Goal: Task Accomplishment & Management: Use online tool/utility

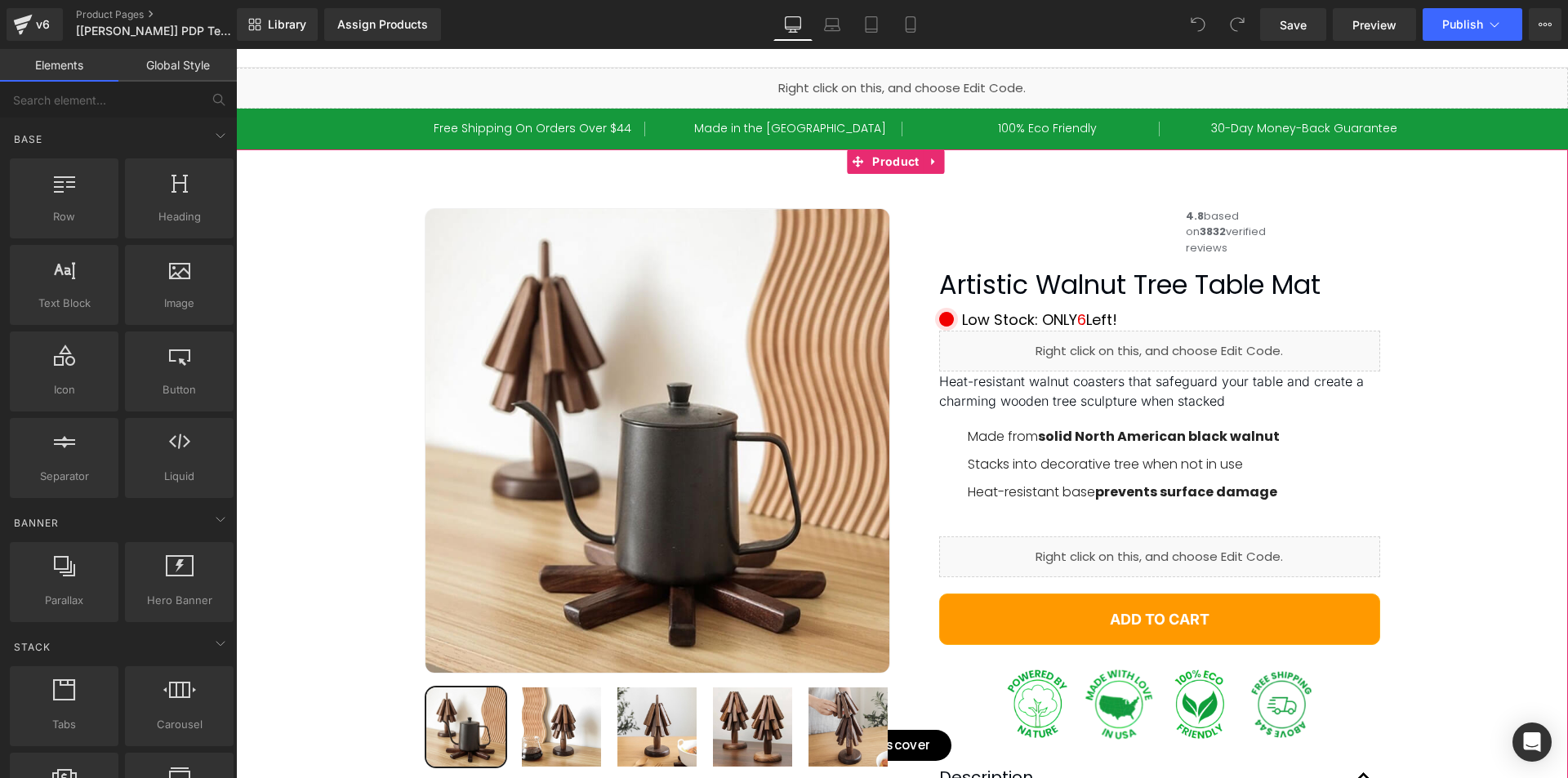
scroll to position [164, 0]
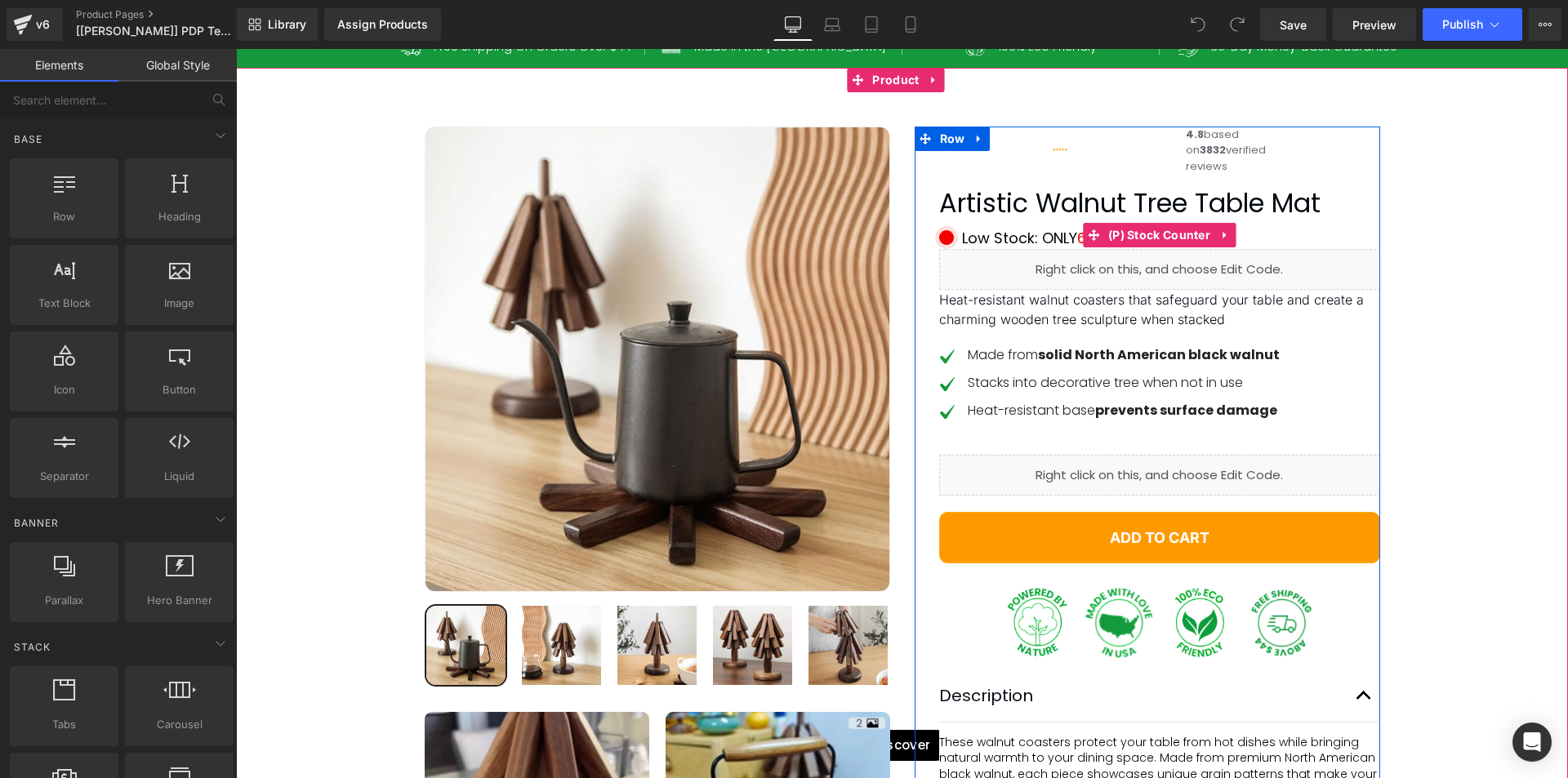
click at [1007, 249] on div "Low Stock: ONLY 6 Left!" at bounding box center [1160, 237] width 441 height 22
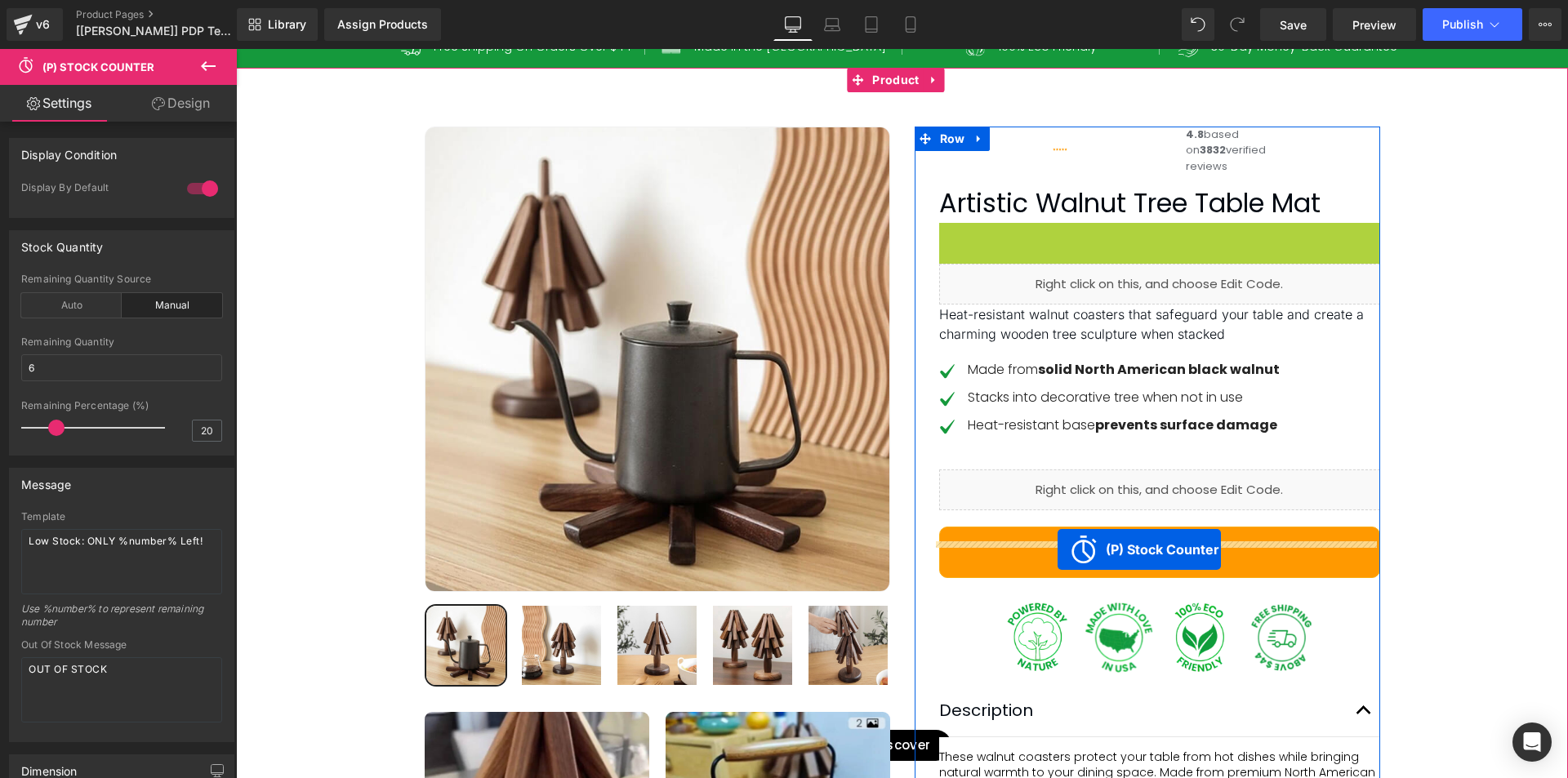
drag, startPoint x: 1143, startPoint y: 263, endPoint x: 1058, endPoint y: 550, distance: 299.3
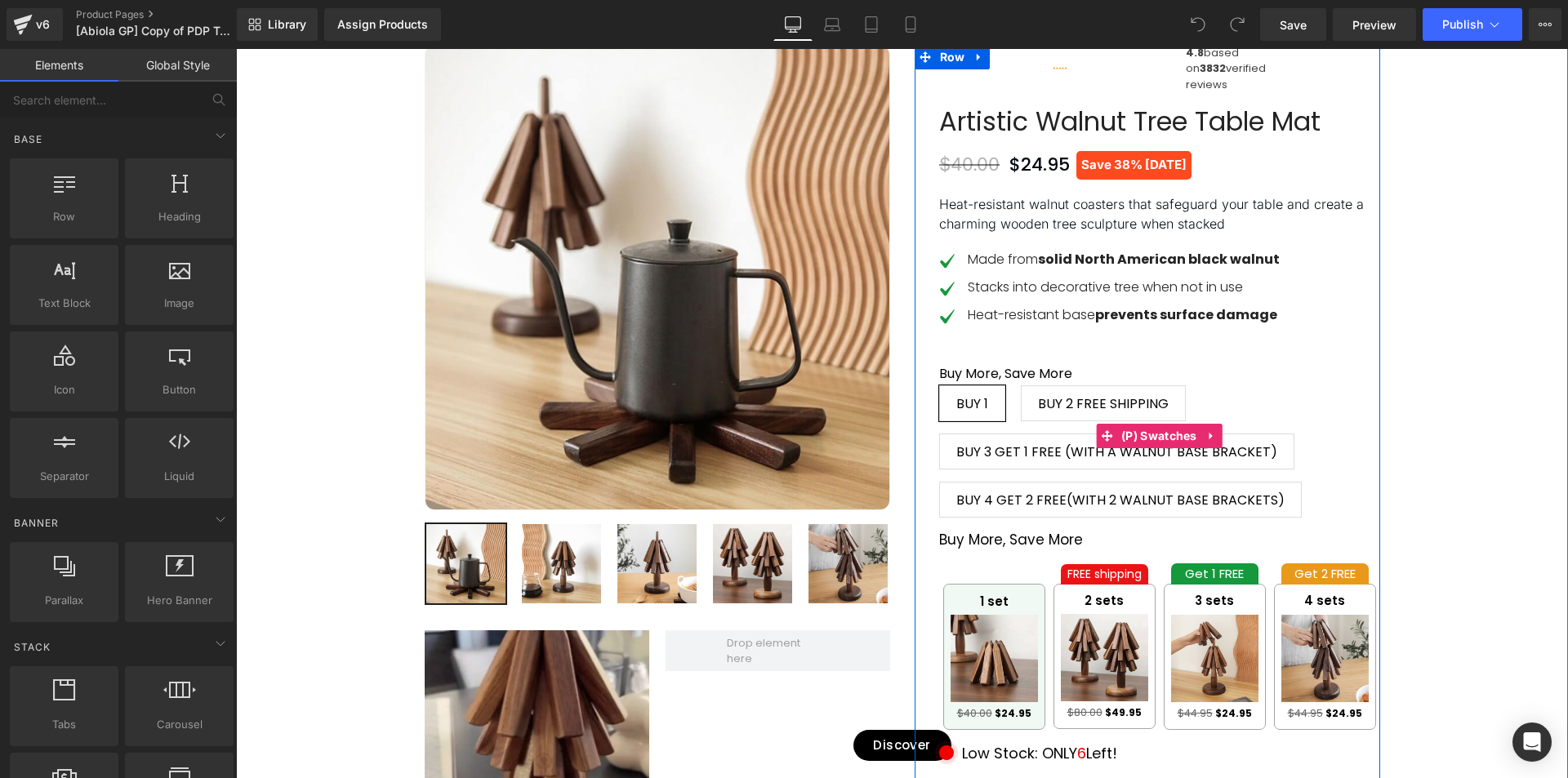
scroll to position [408, 0]
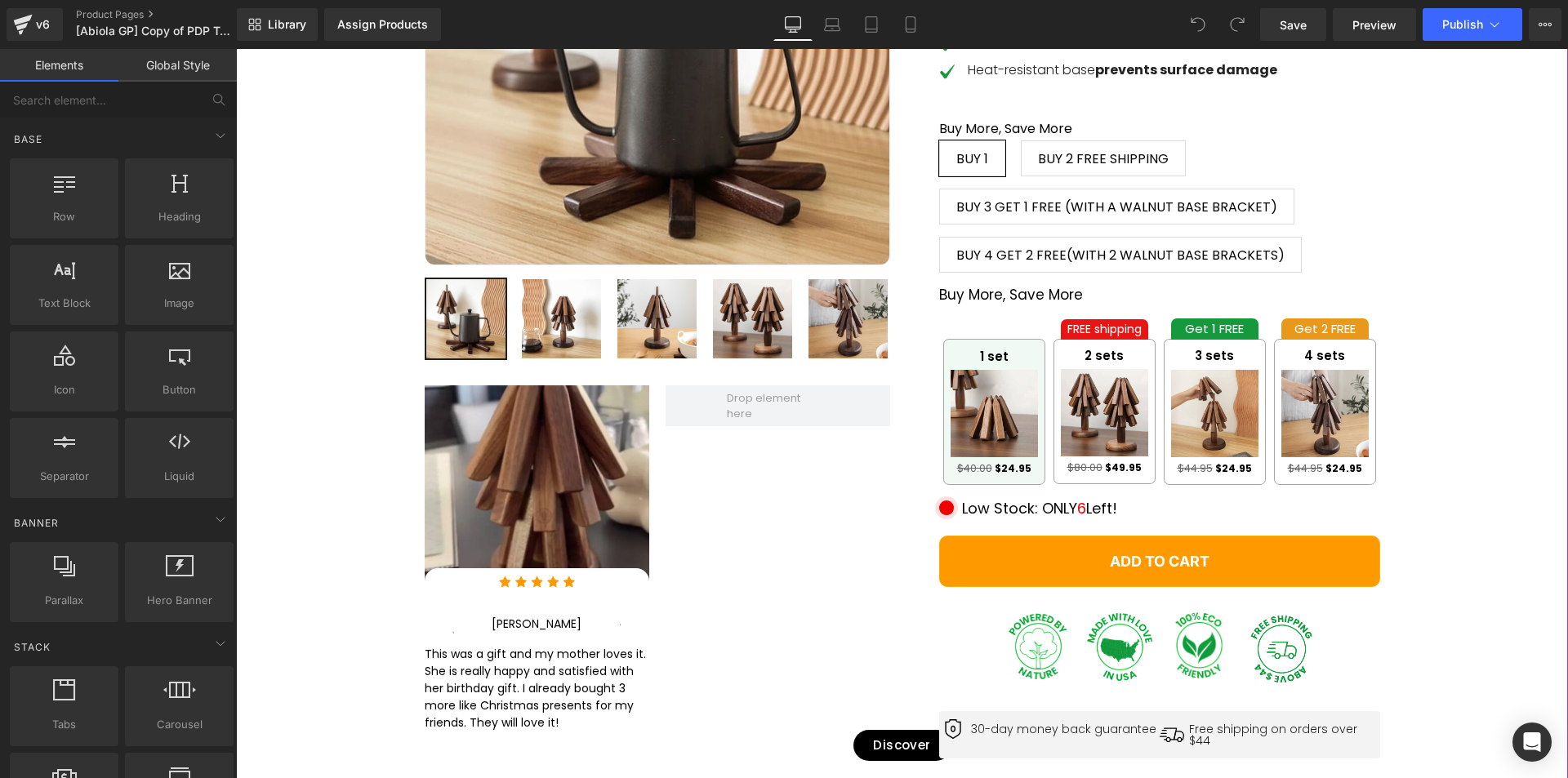
scroll to position [571, 0]
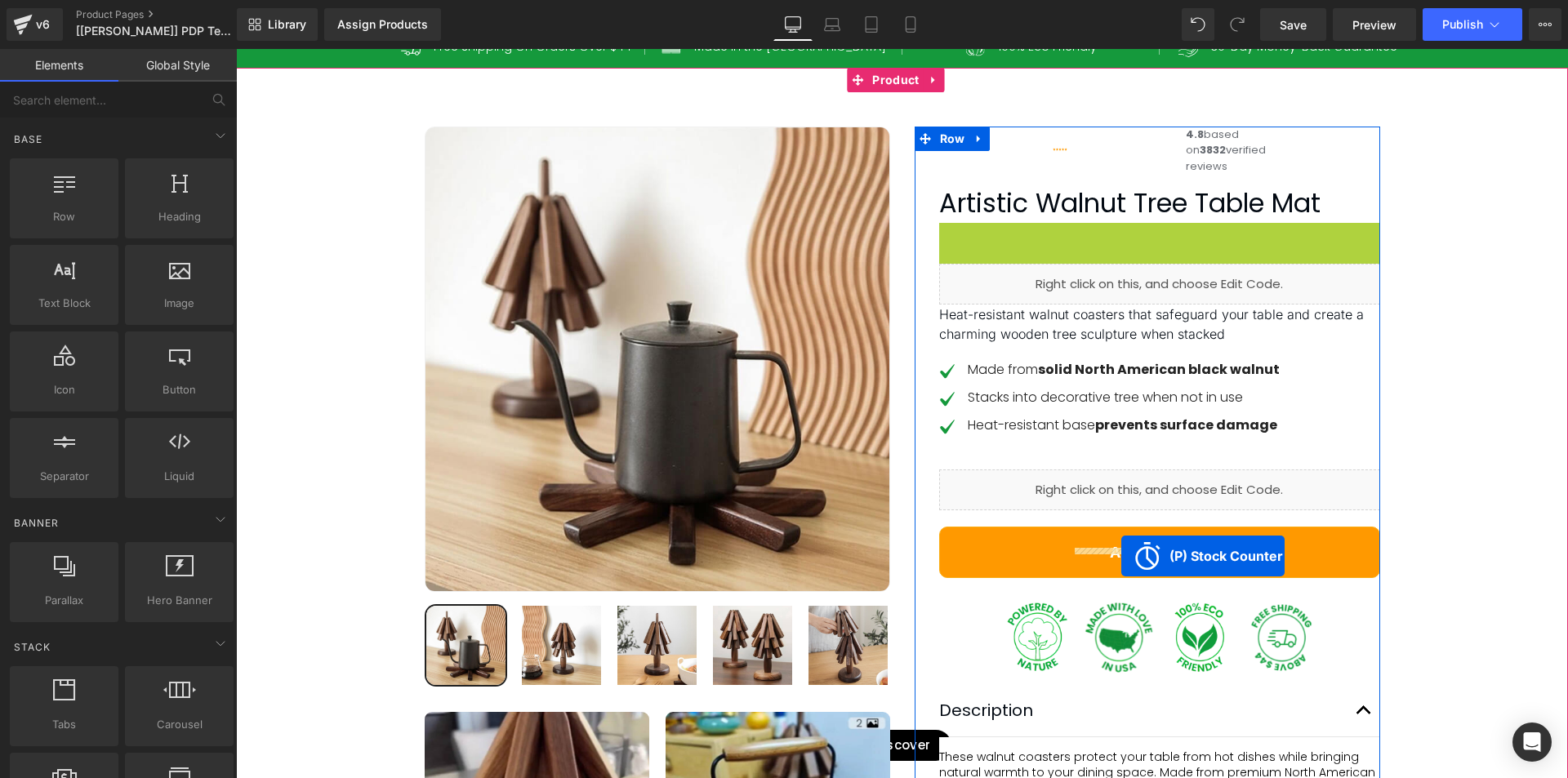
scroll to position [326, 0]
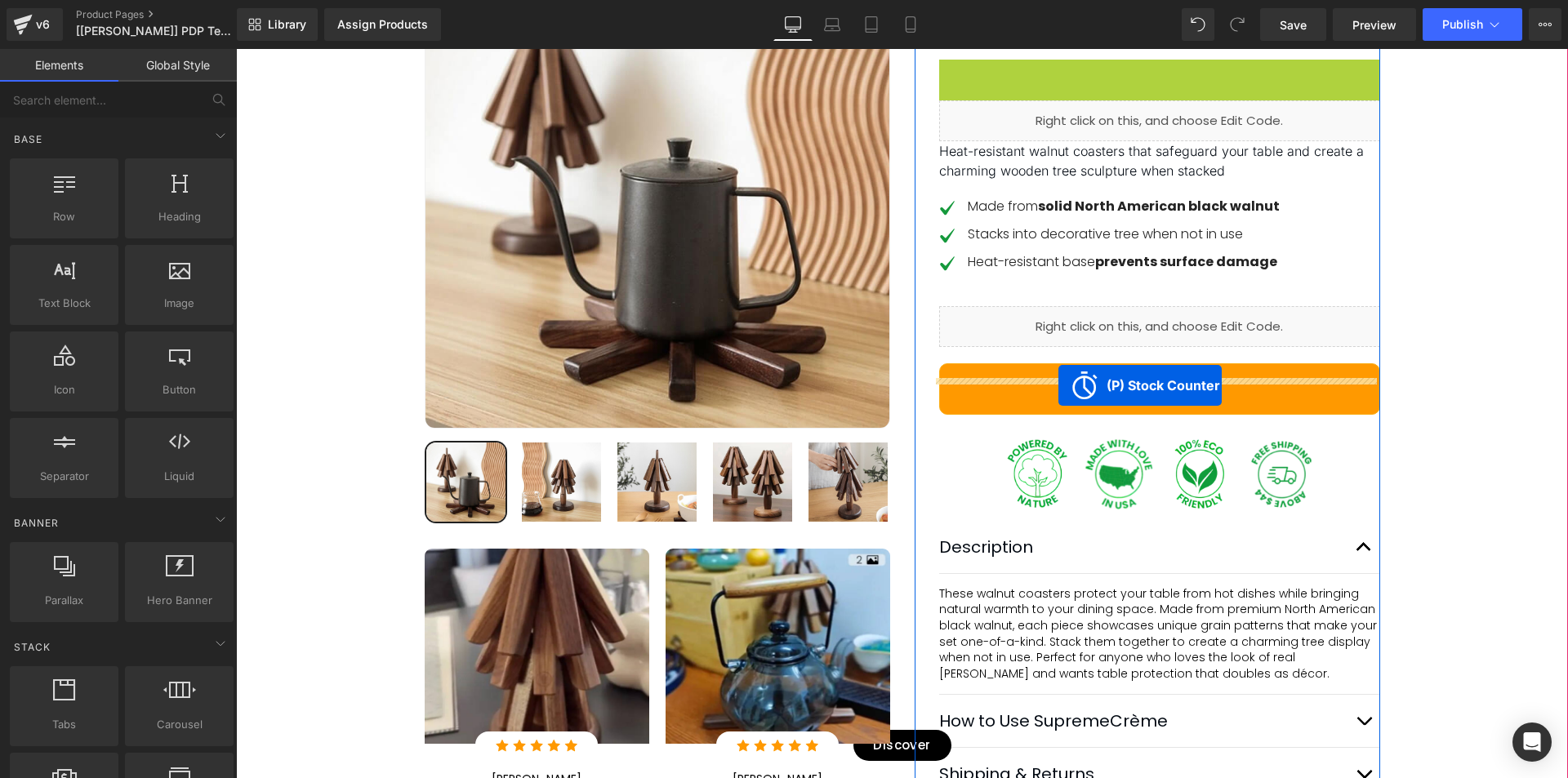
drag, startPoint x: 1150, startPoint y: 269, endPoint x: 1058, endPoint y: 385, distance: 148.1
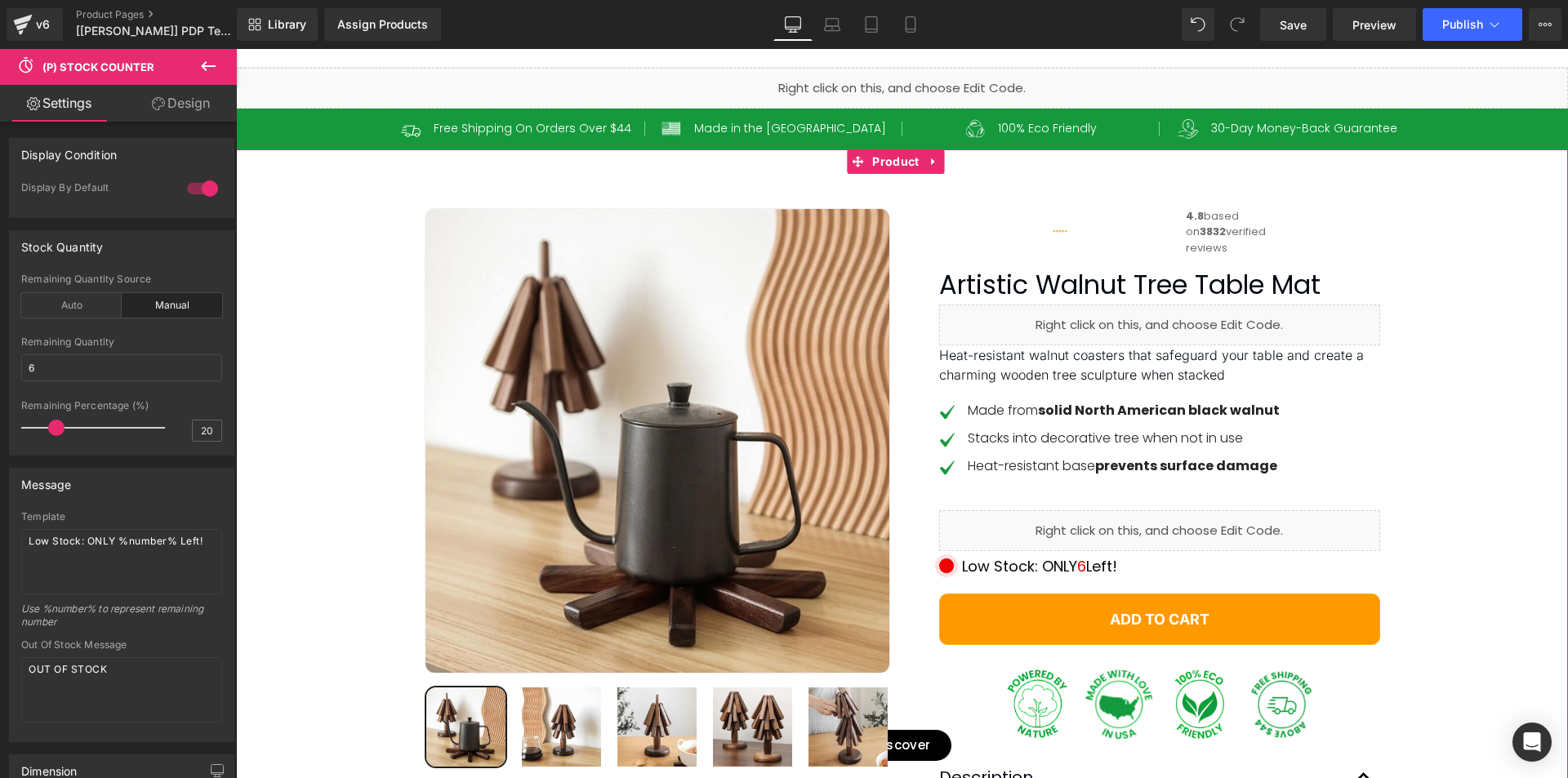
scroll to position [0, 0]
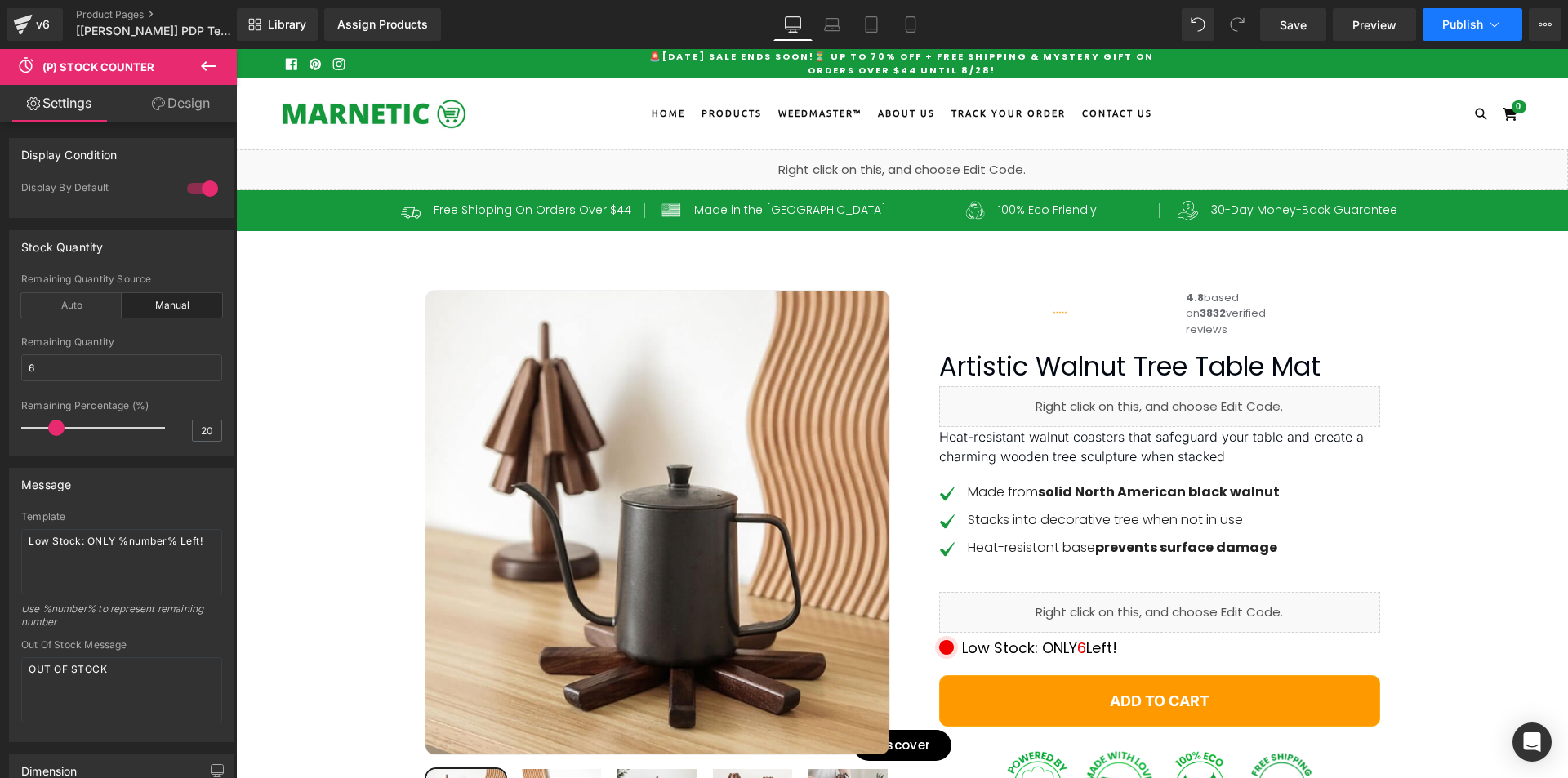
click at [1457, 25] on span "Publish" at bounding box center [1462, 25] width 41 height 13
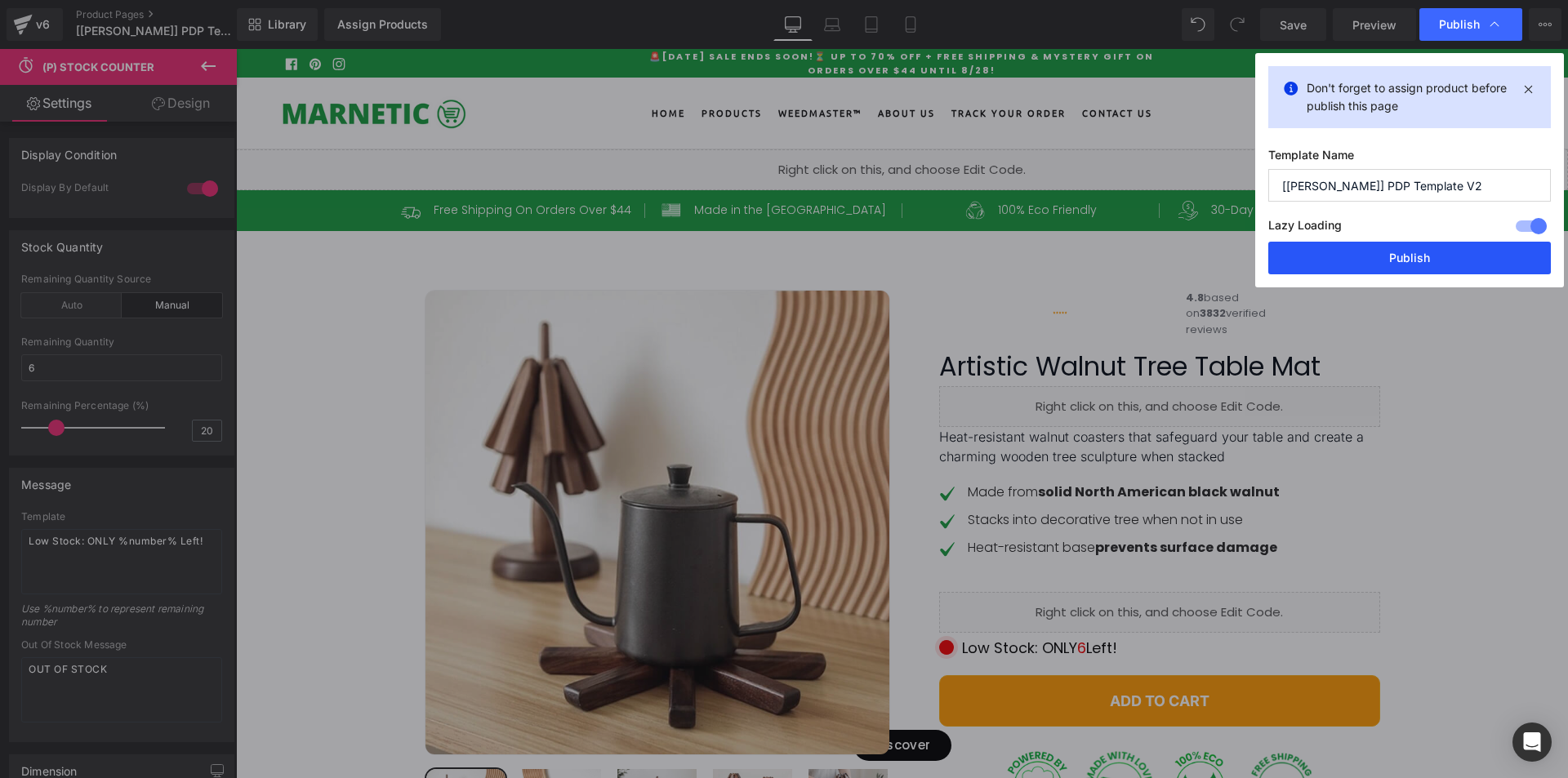
click at [1488, 251] on button "Publish" at bounding box center [1410, 257] width 283 height 32
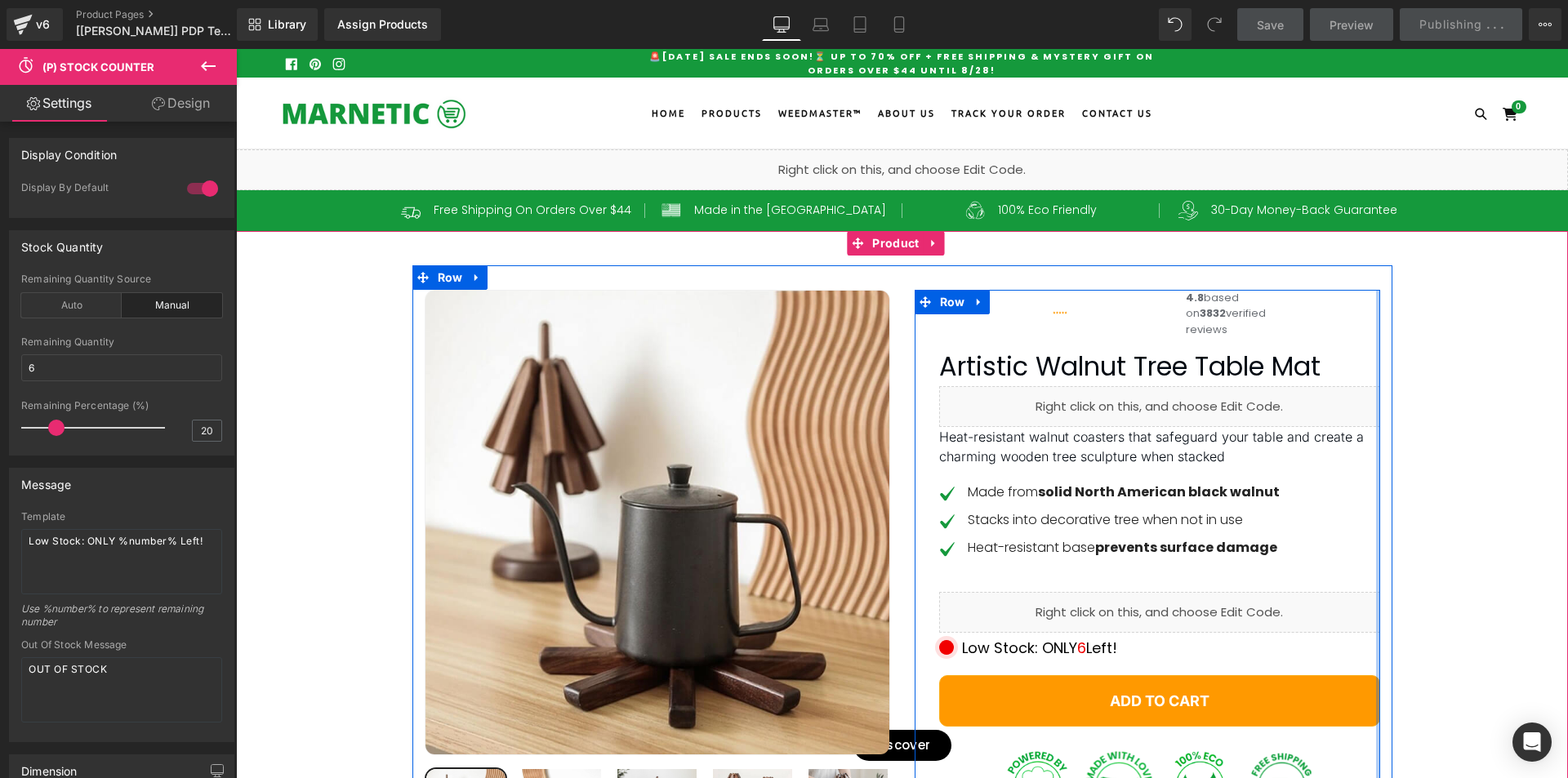
scroll to position [164, 0]
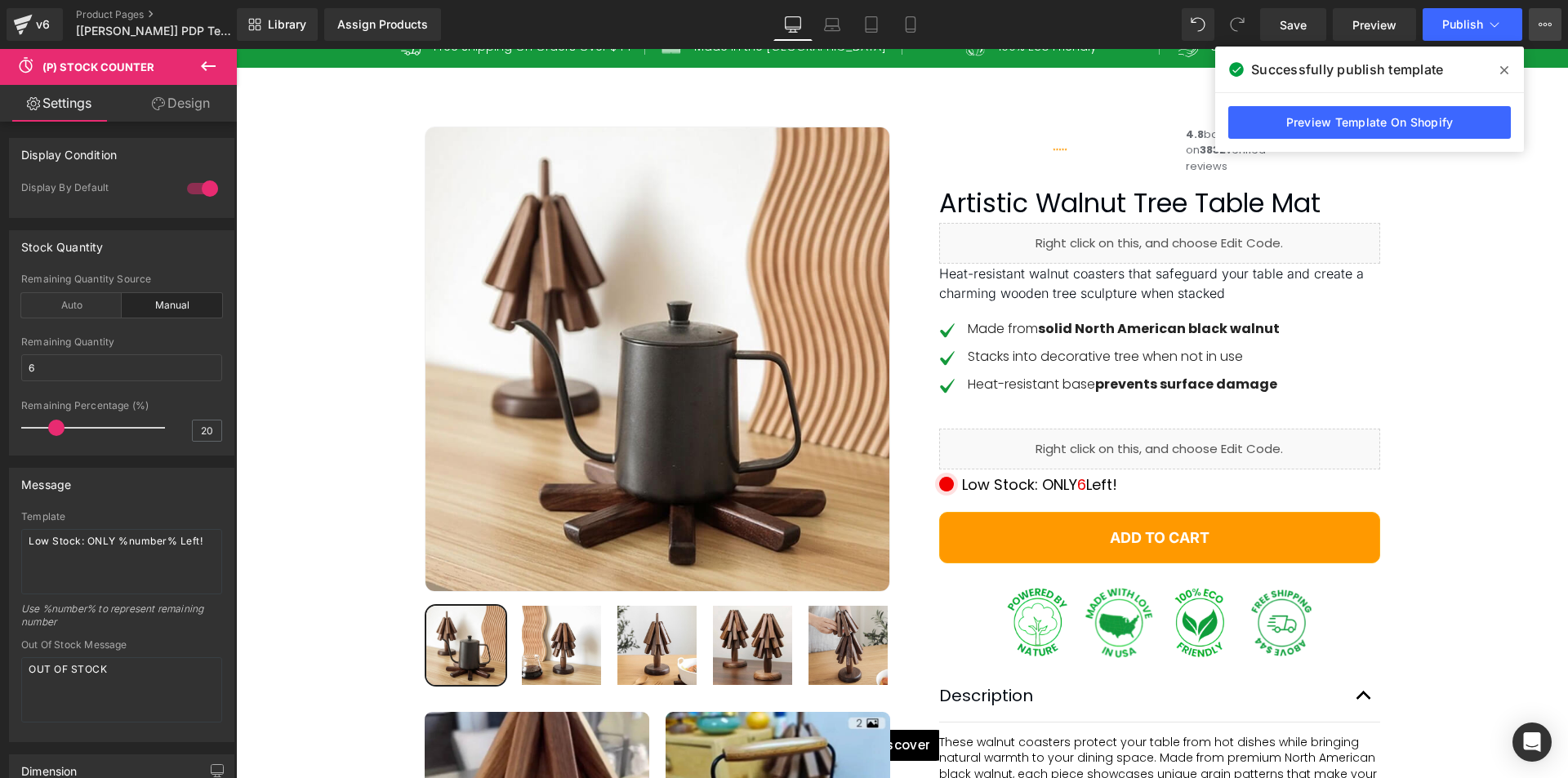
click at [1549, 26] on icon at bounding box center [1550, 25] width 4 height 4
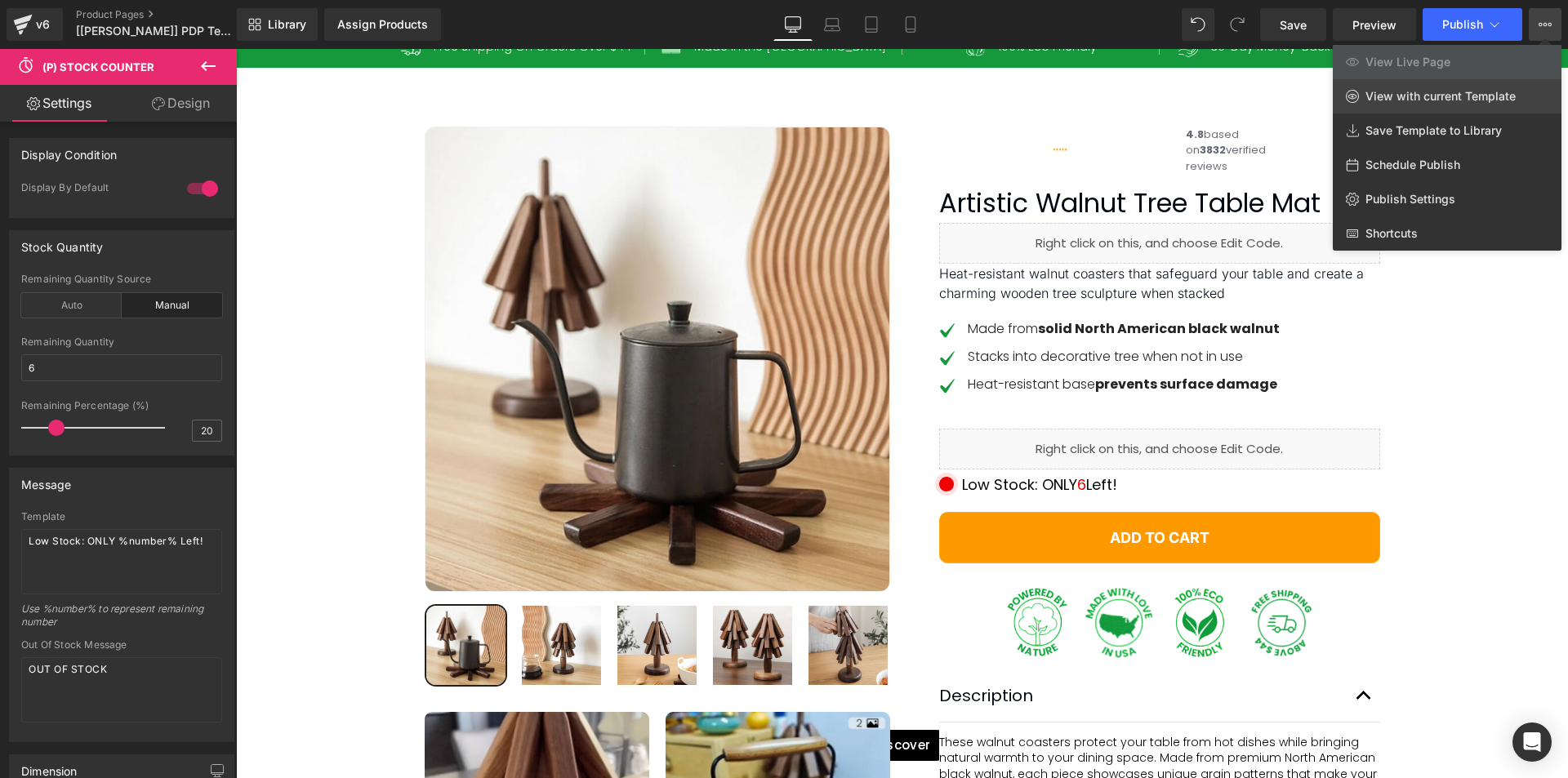
click at [1431, 101] on span "View with current Template" at bounding box center [1441, 96] width 151 height 15
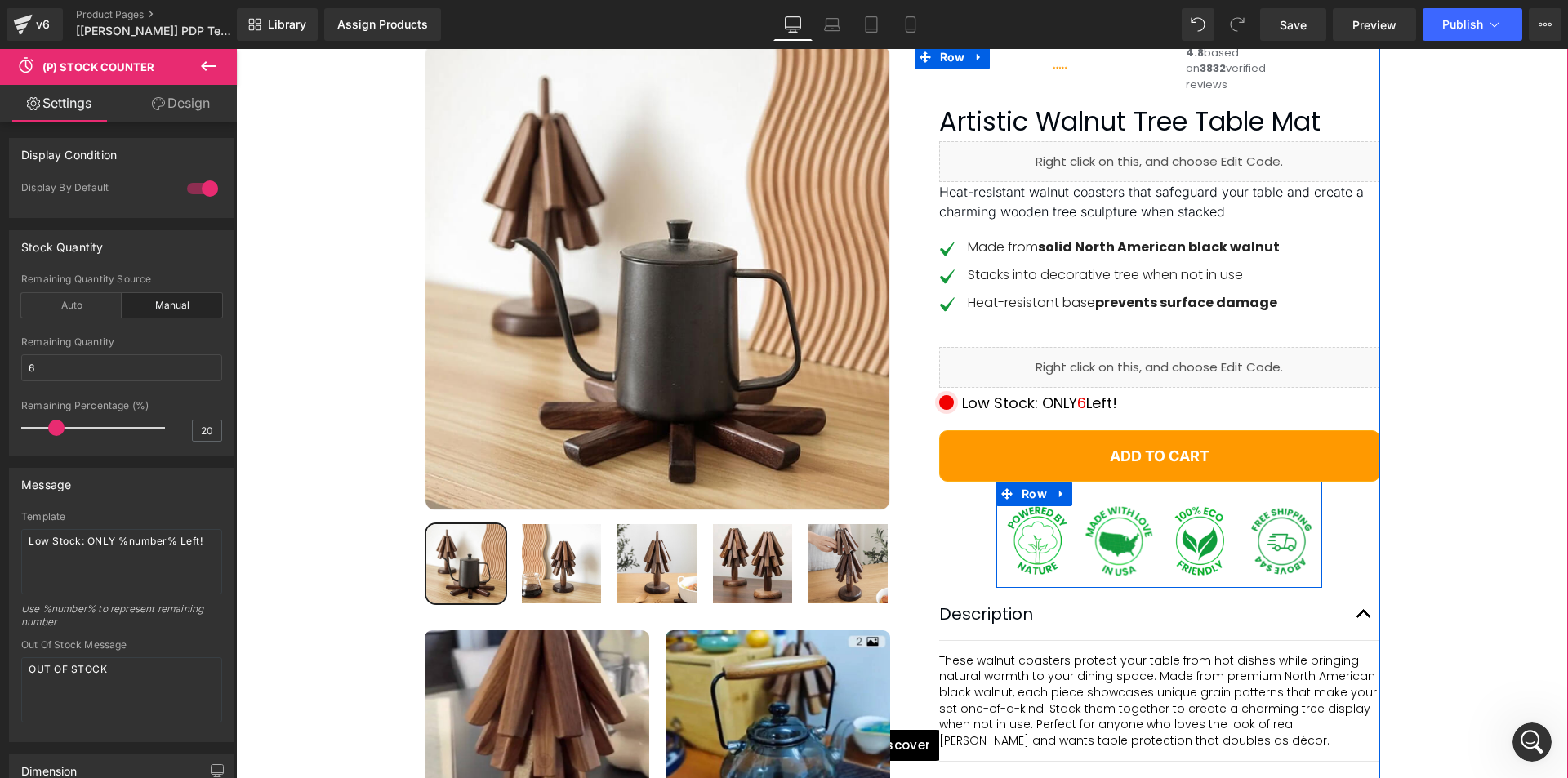
scroll to position [0, 0]
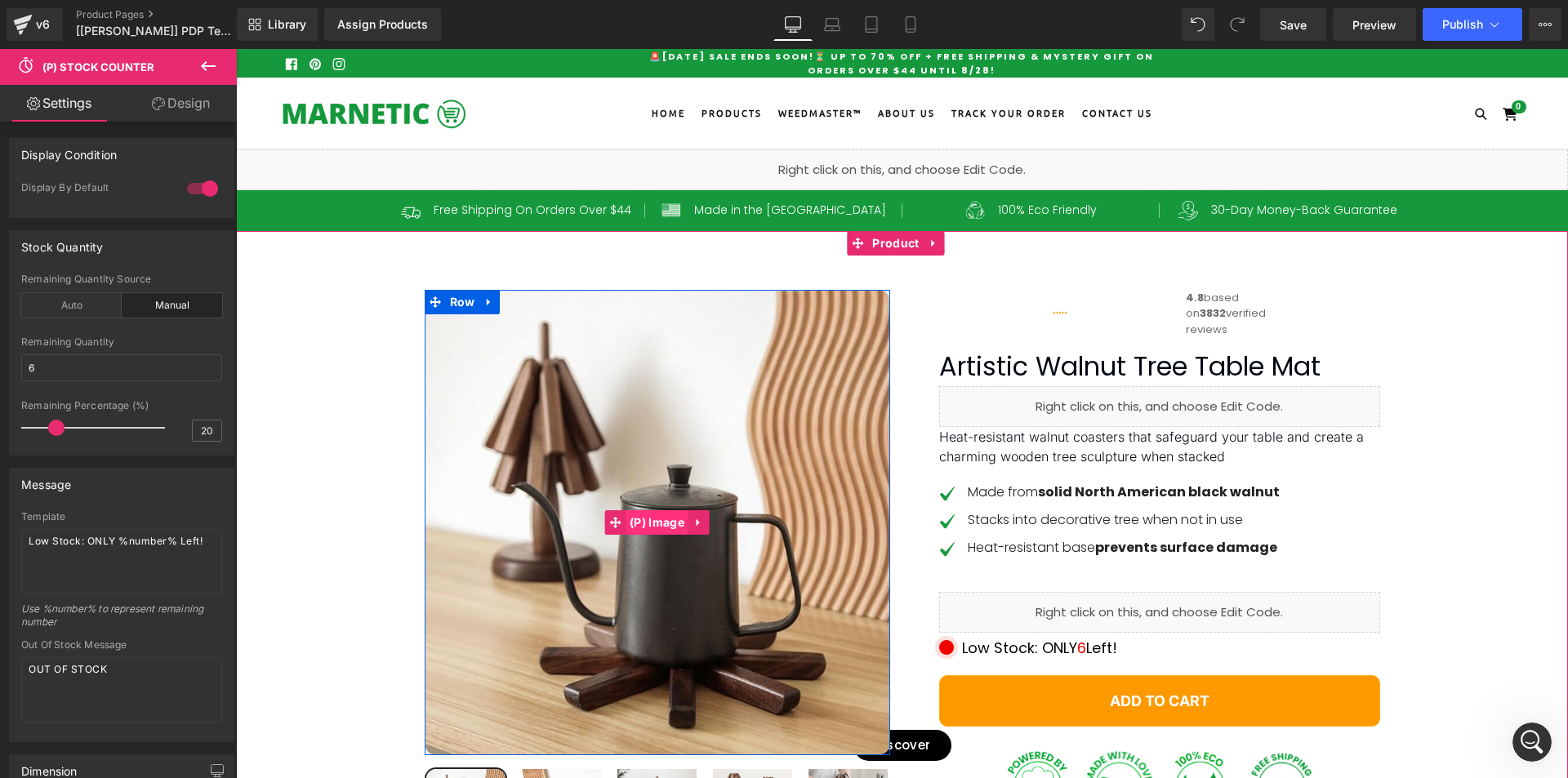
click at [647, 524] on span "(P) Image" at bounding box center [657, 522] width 63 height 25
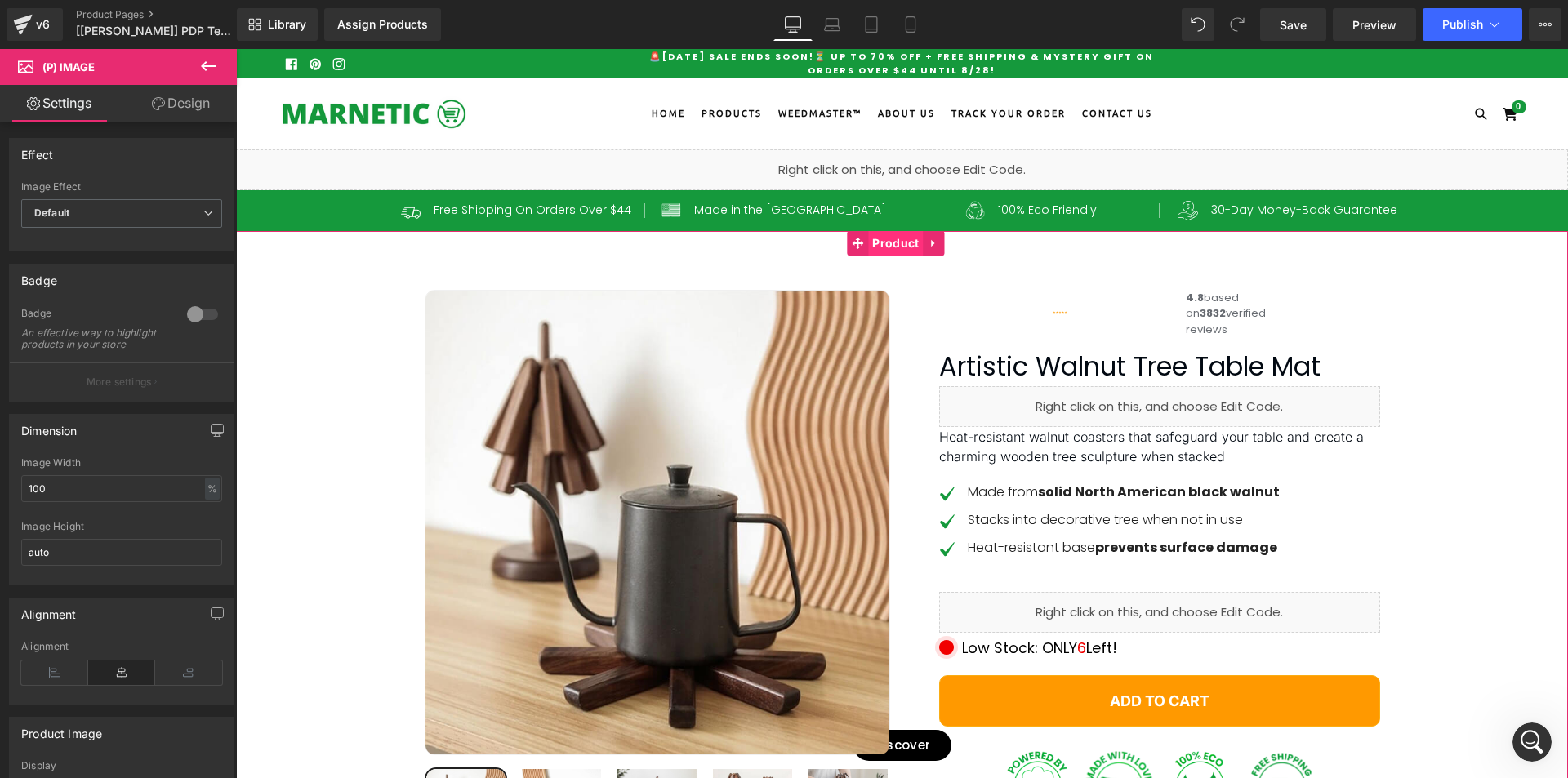
click at [889, 239] on span "Product" at bounding box center [896, 243] width 54 height 25
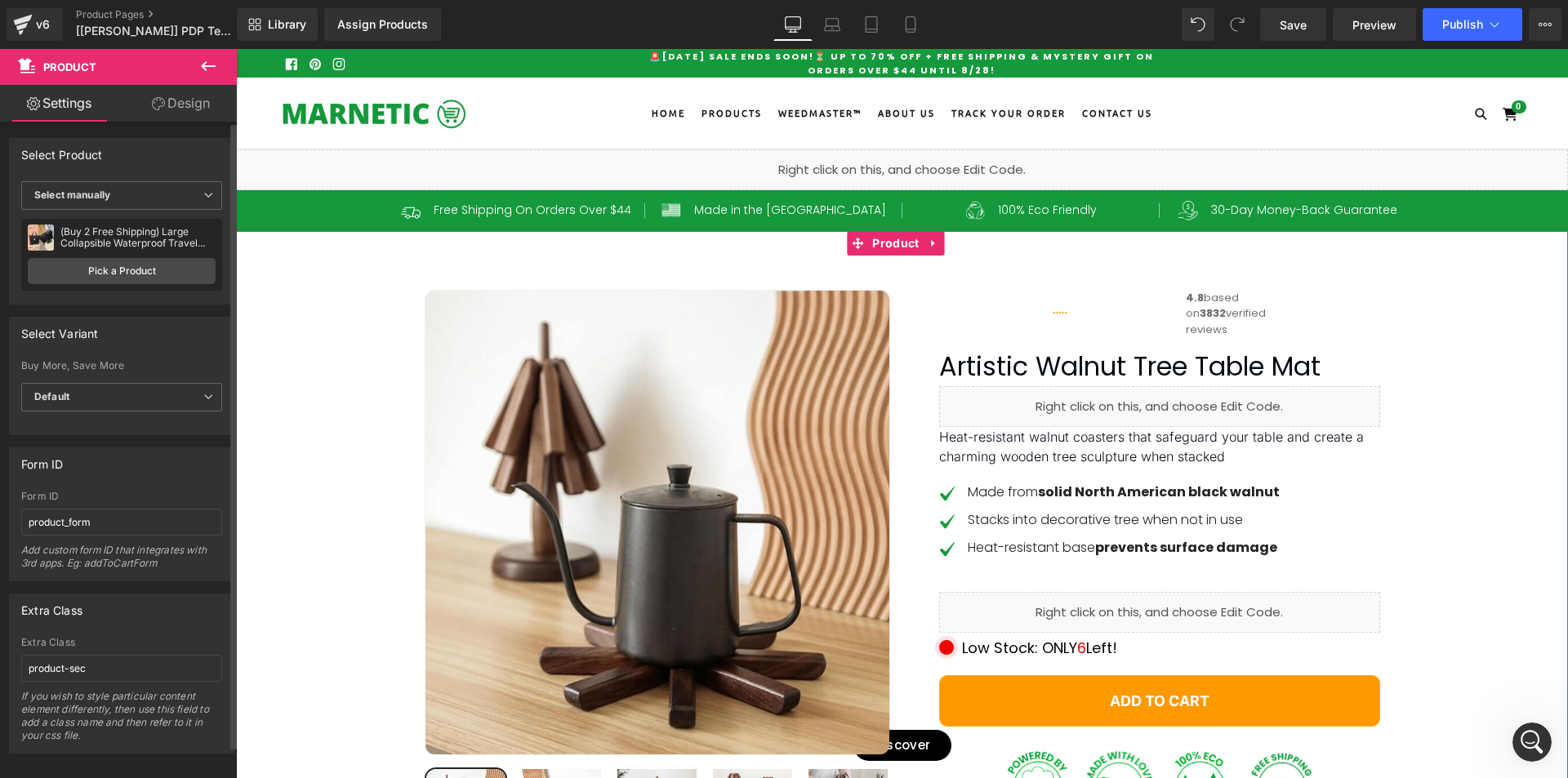
scroll to position [21, 0]
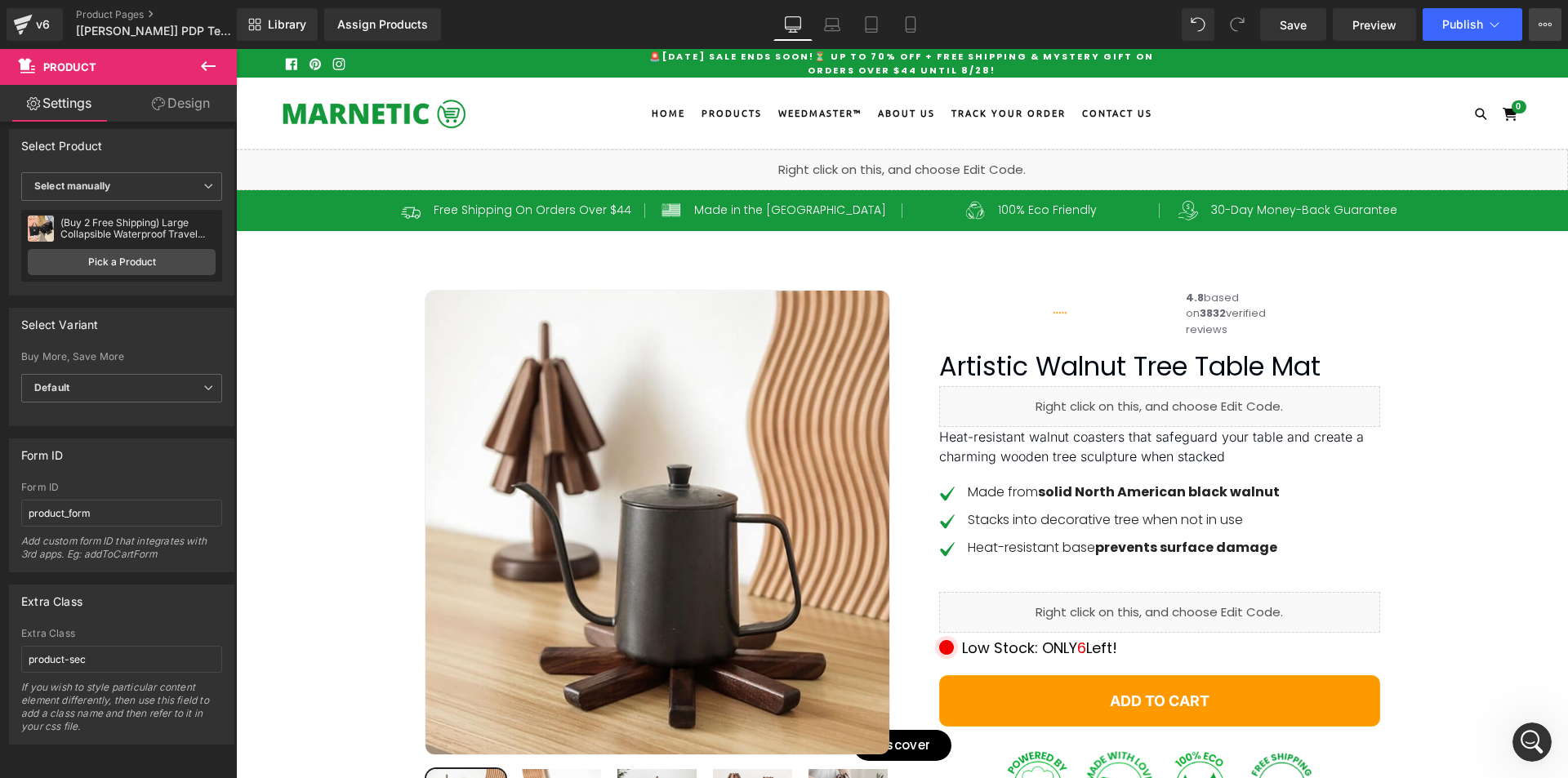
click at [1550, 24] on icon at bounding box center [1550, 25] width 4 height 4
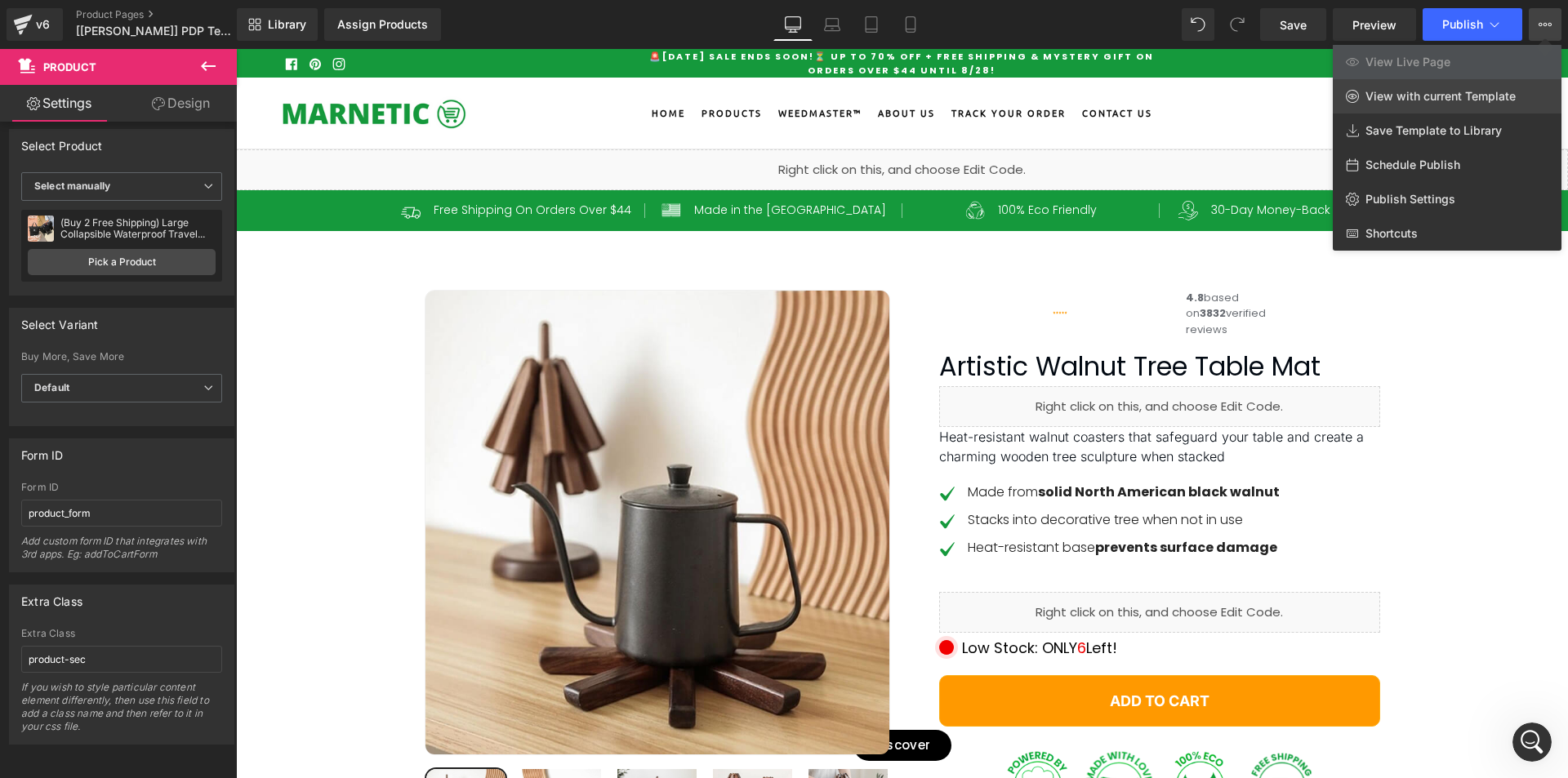
click at [1456, 86] on link "View with current Template" at bounding box center [1446, 95] width 229 height 34
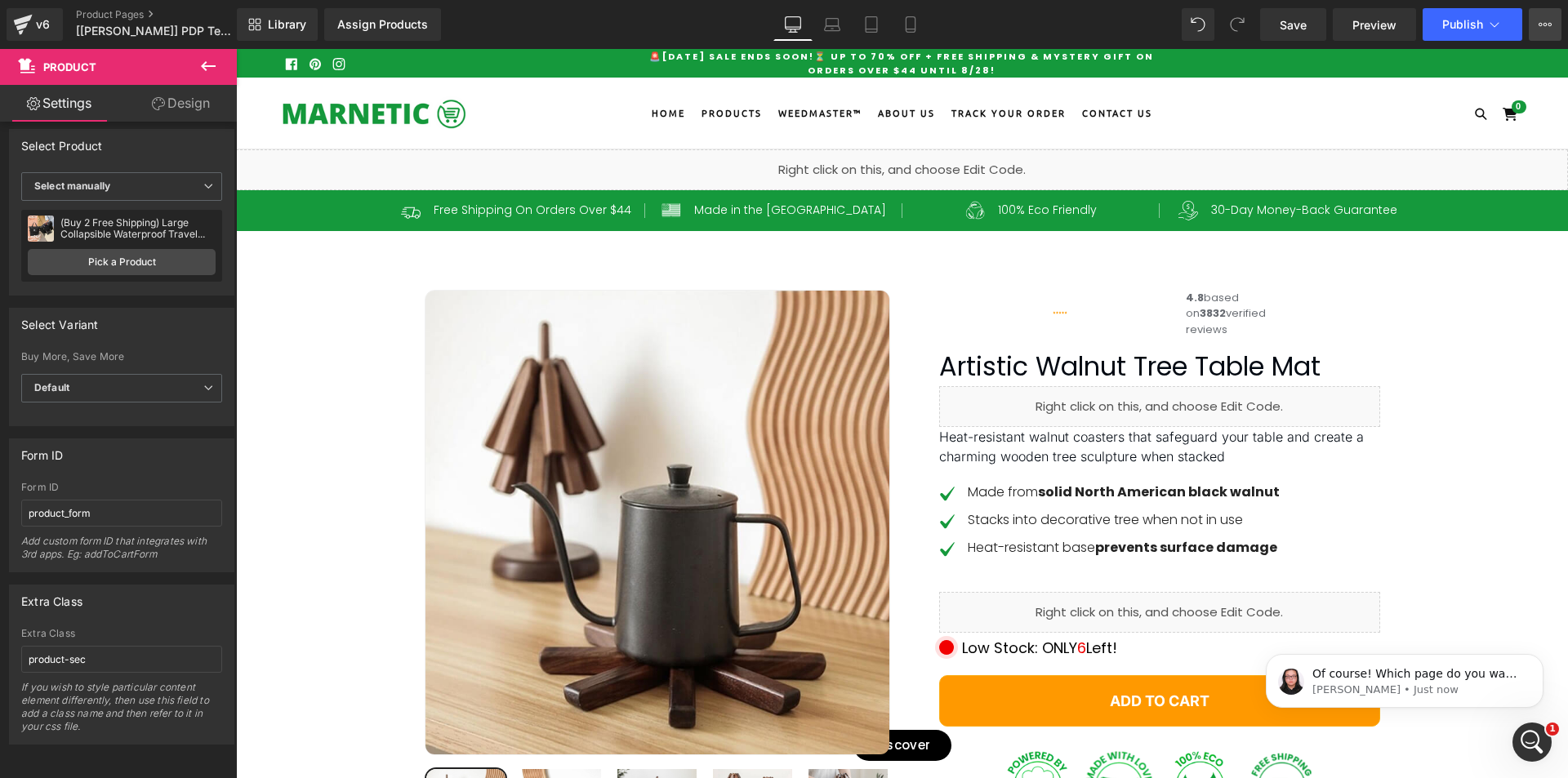
scroll to position [0, 0]
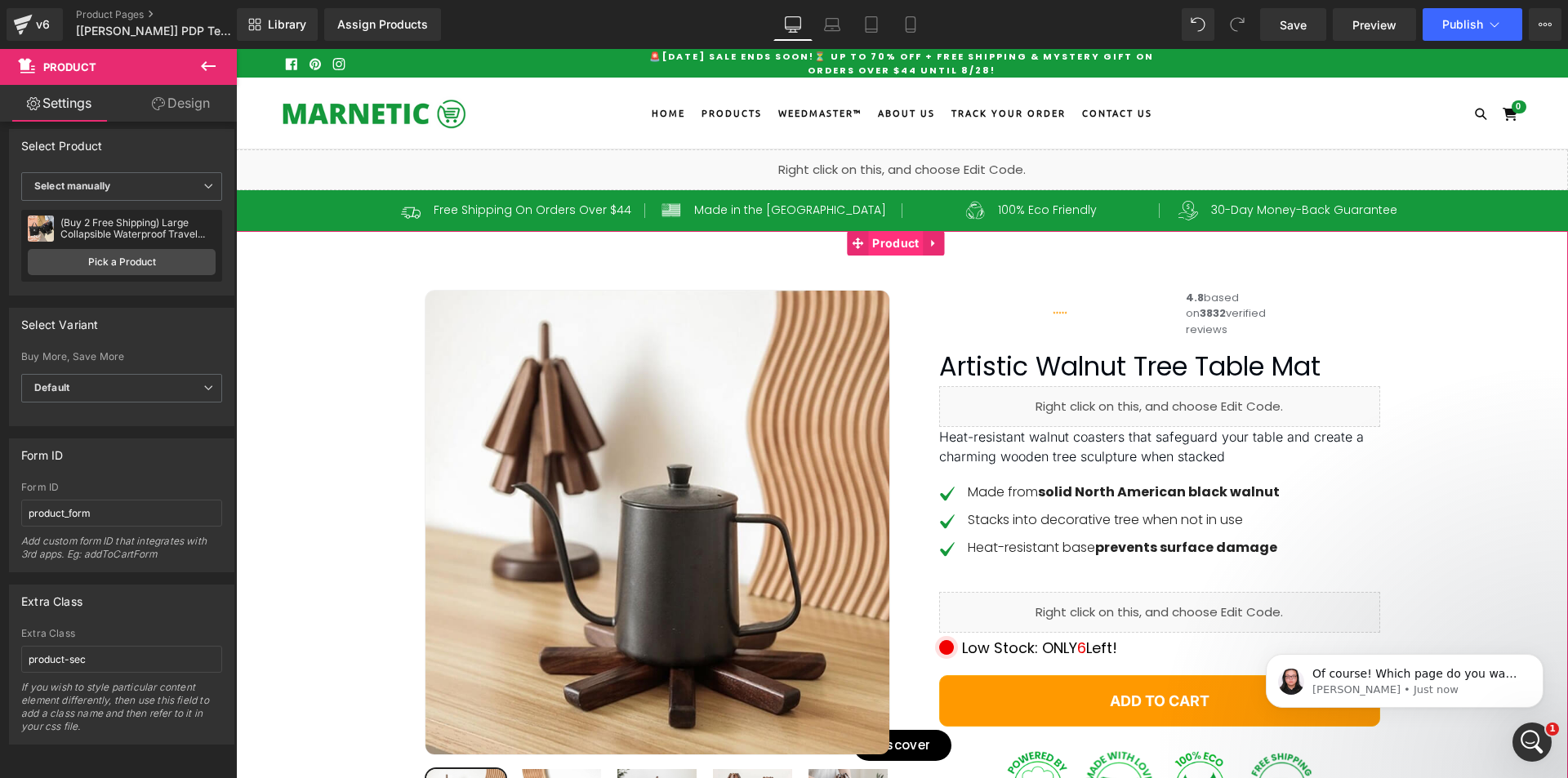
click at [888, 246] on span "Product" at bounding box center [896, 243] width 54 height 25
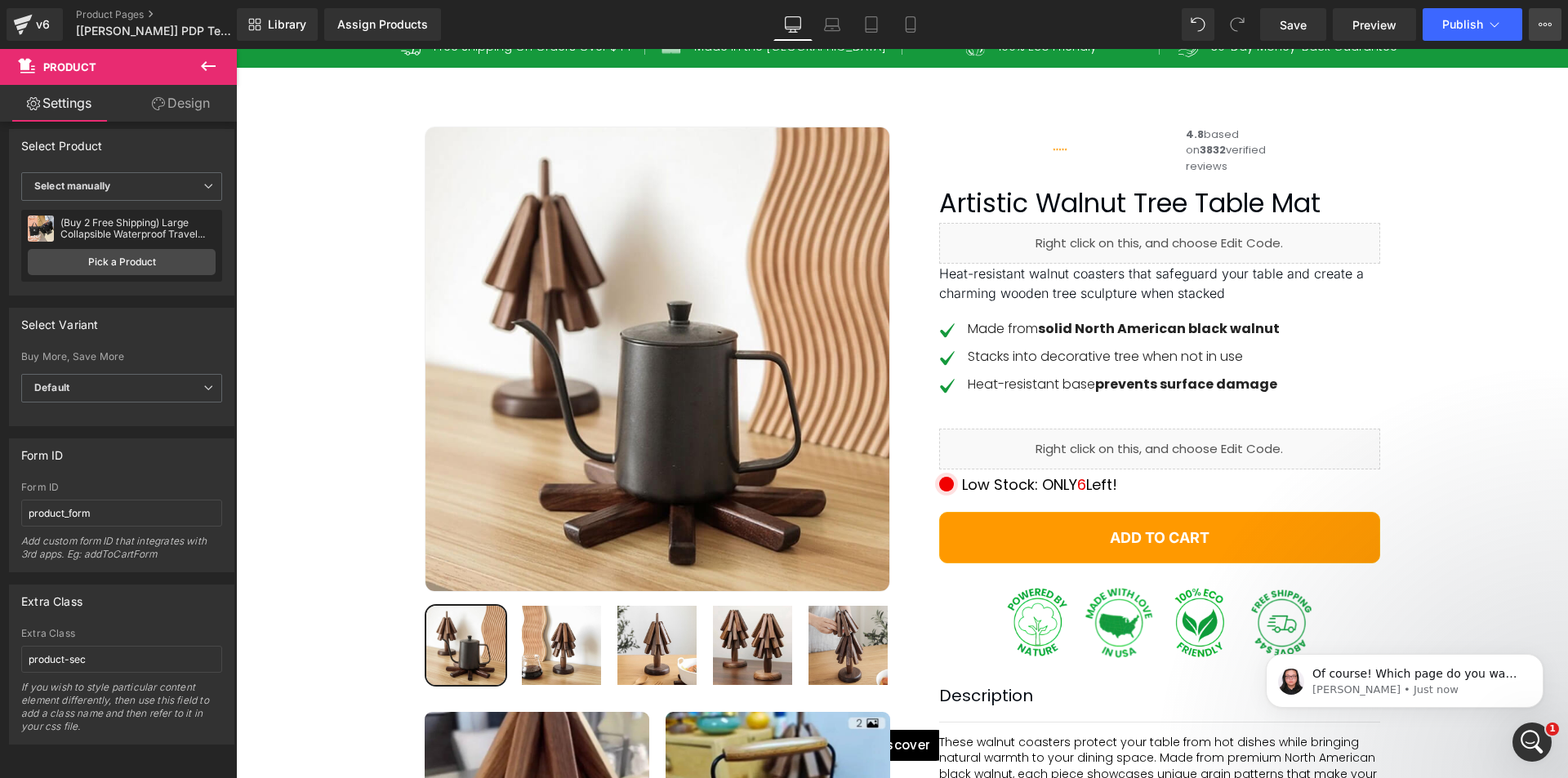
click at [1543, 22] on icon at bounding box center [1544, 25] width 13 height 13
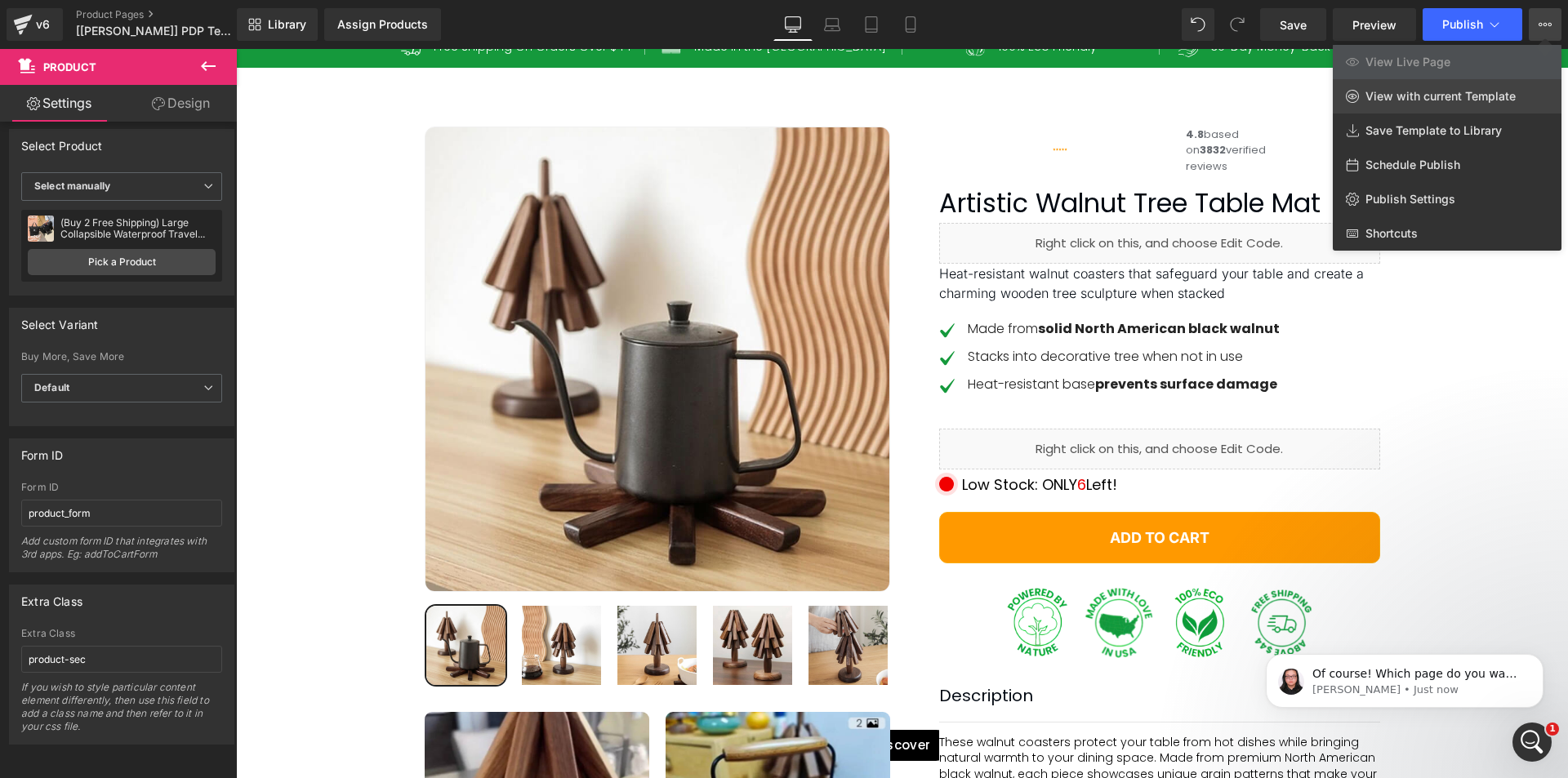
click at [1452, 106] on link "View with current Template" at bounding box center [1446, 95] width 229 height 34
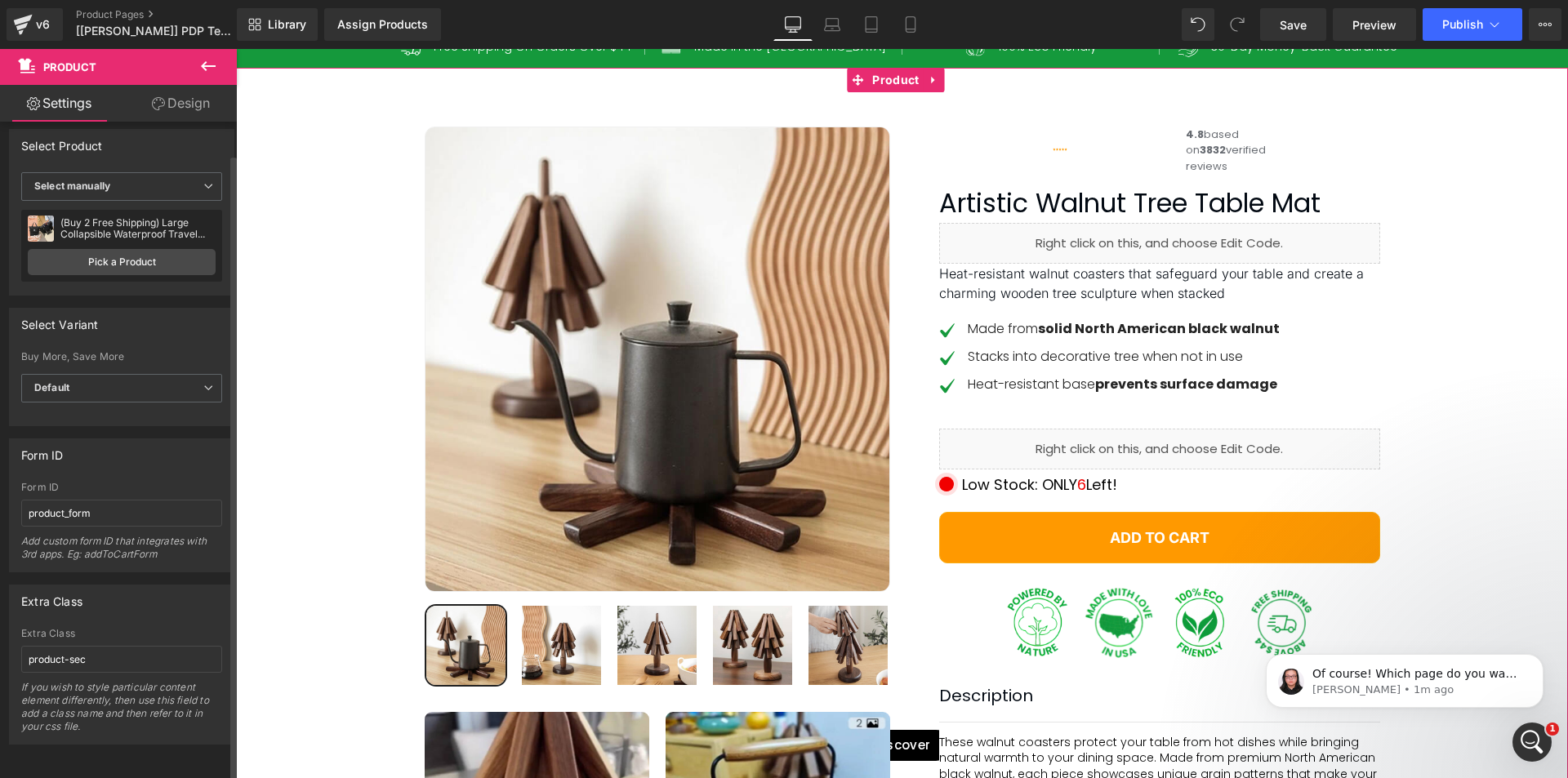
click at [123, 217] on div "(Buy 2 Free Shipping) Large Collapsible Waterproof Travel Bag" at bounding box center [137, 228] width 155 height 23
click at [151, 249] on link "Pick a Product" at bounding box center [122, 262] width 188 height 26
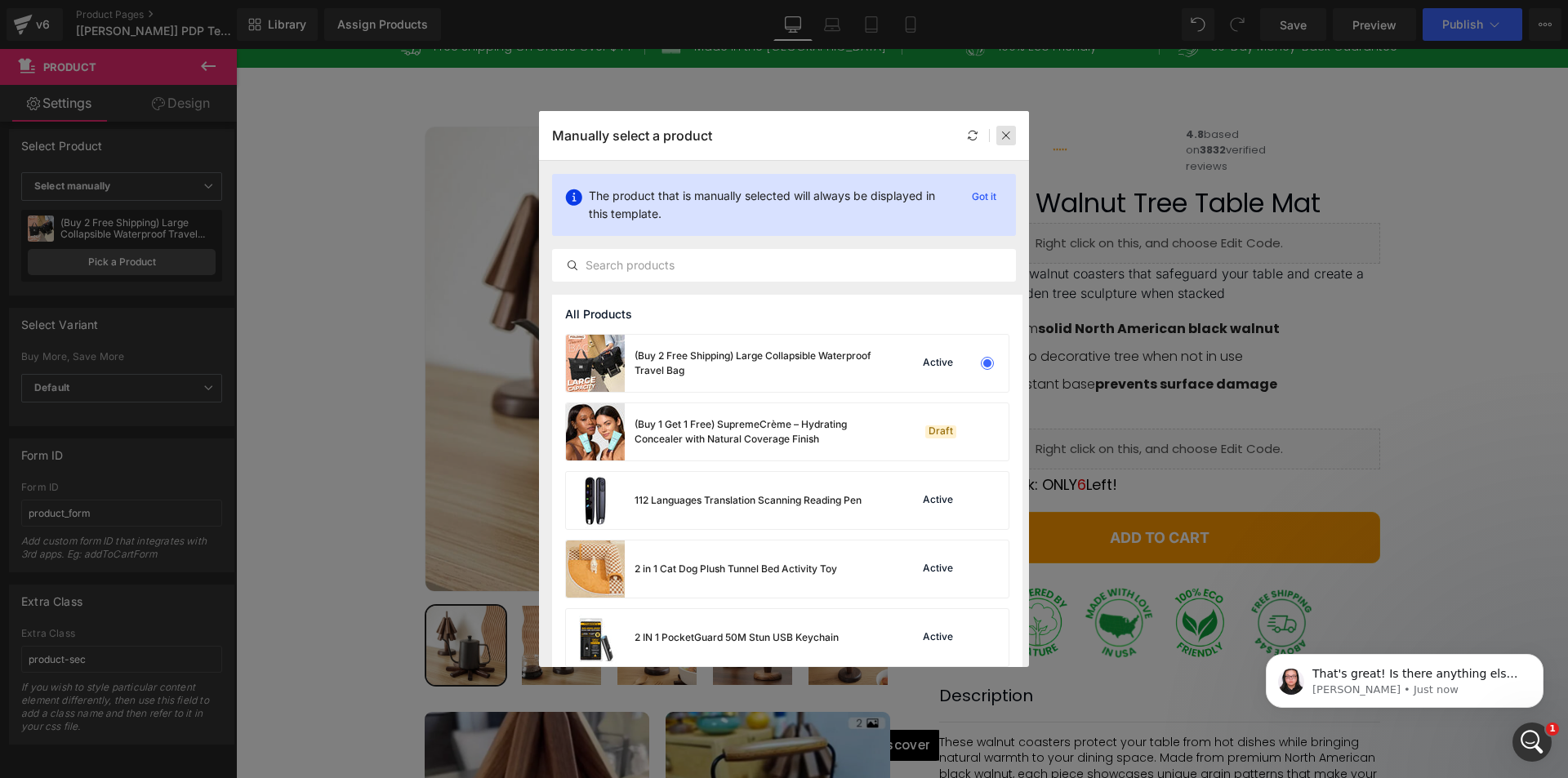
drag, startPoint x: 1002, startPoint y: 130, endPoint x: 765, endPoint y: 83, distance: 241.6
click at [1002, 130] on icon at bounding box center [1006, 135] width 11 height 11
